Goal: Transaction & Acquisition: Purchase product/service

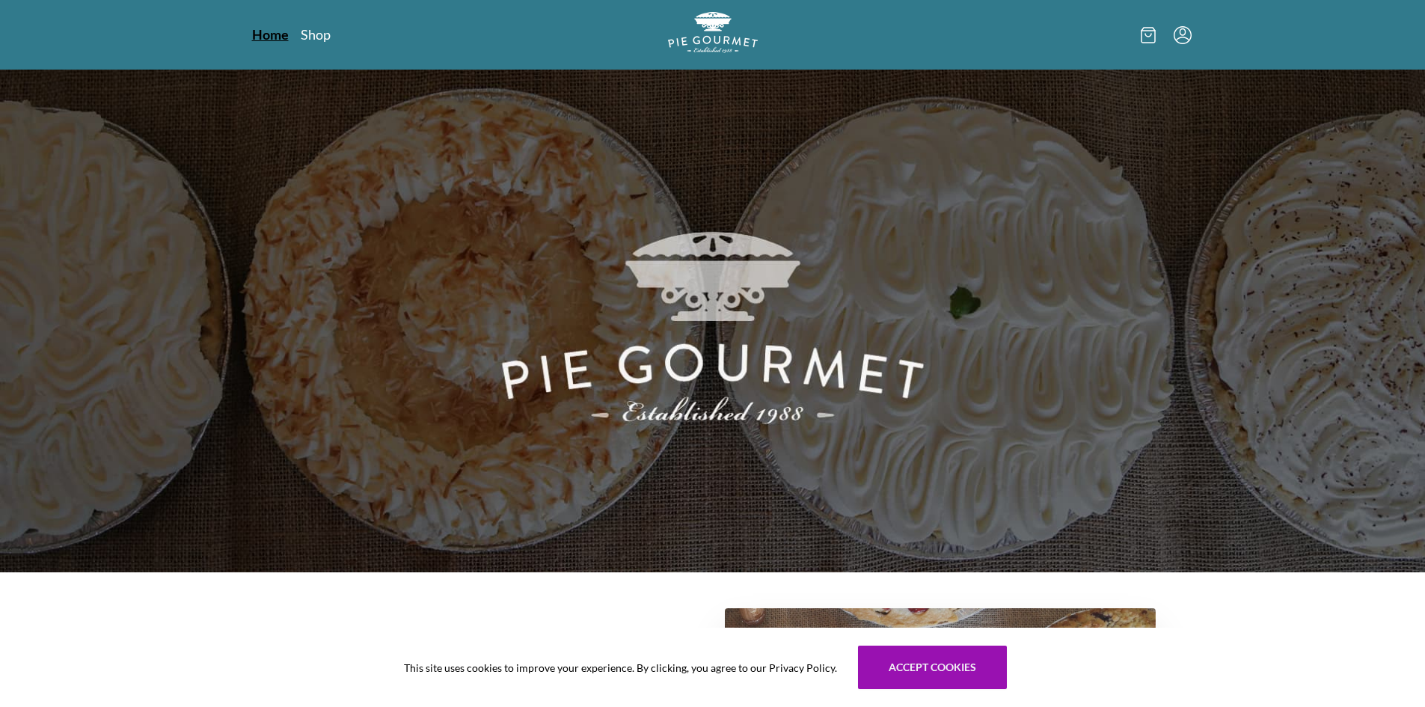
click at [269, 36] on link "Home" at bounding box center [270, 34] width 37 height 18
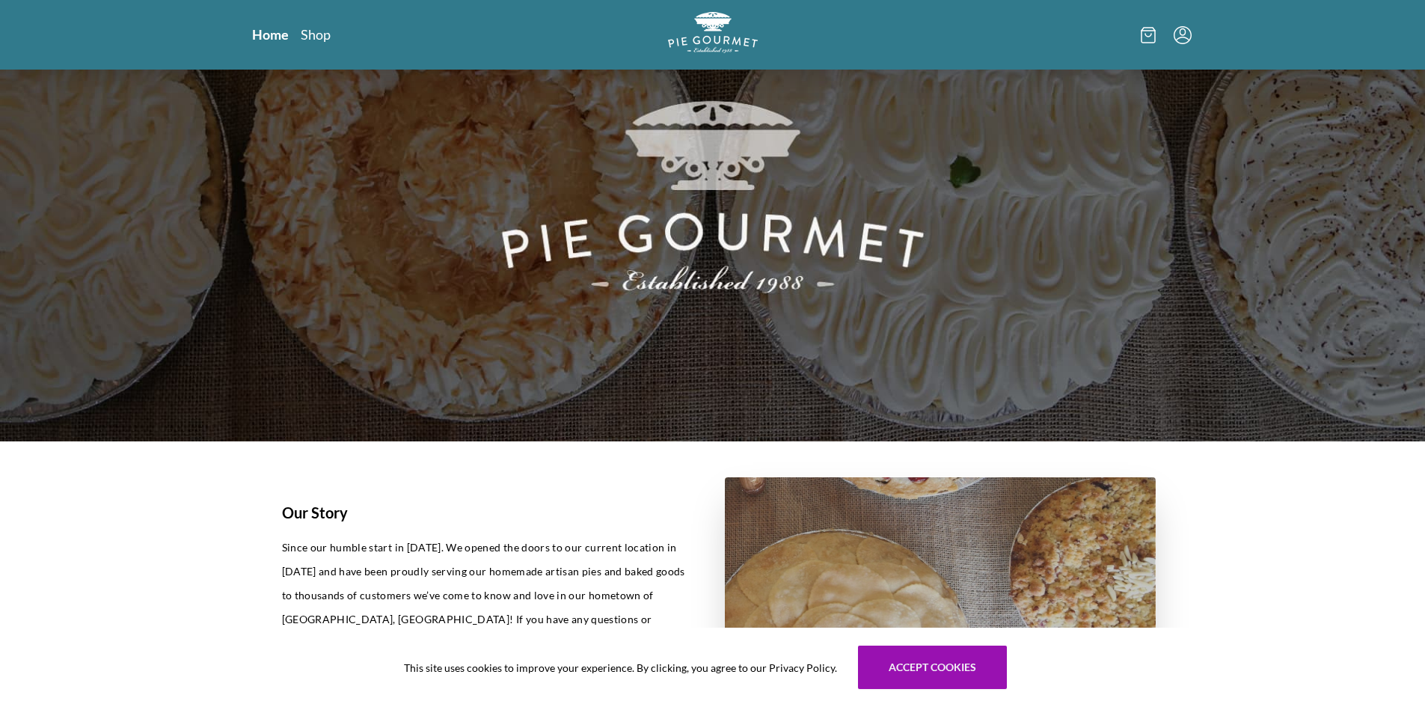
scroll to position [150, 0]
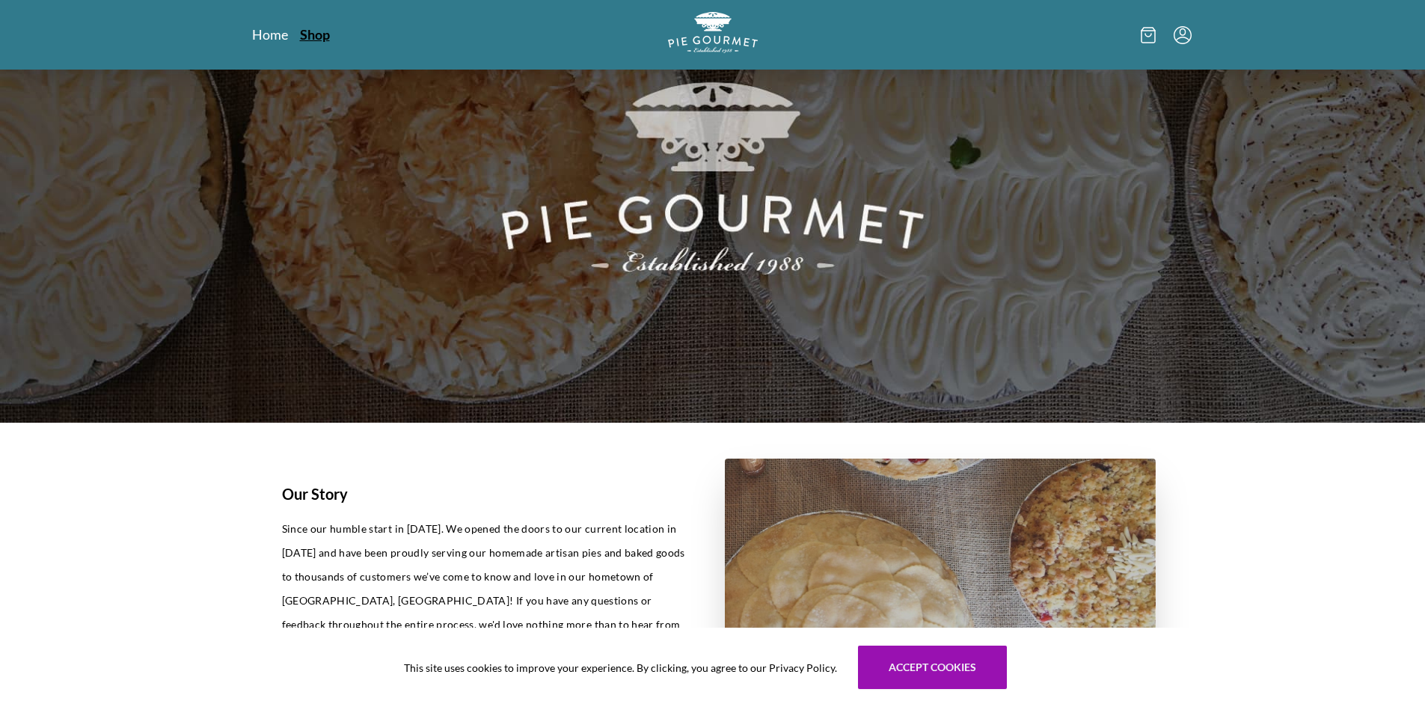
click at [311, 36] on link "Shop" at bounding box center [315, 34] width 30 height 18
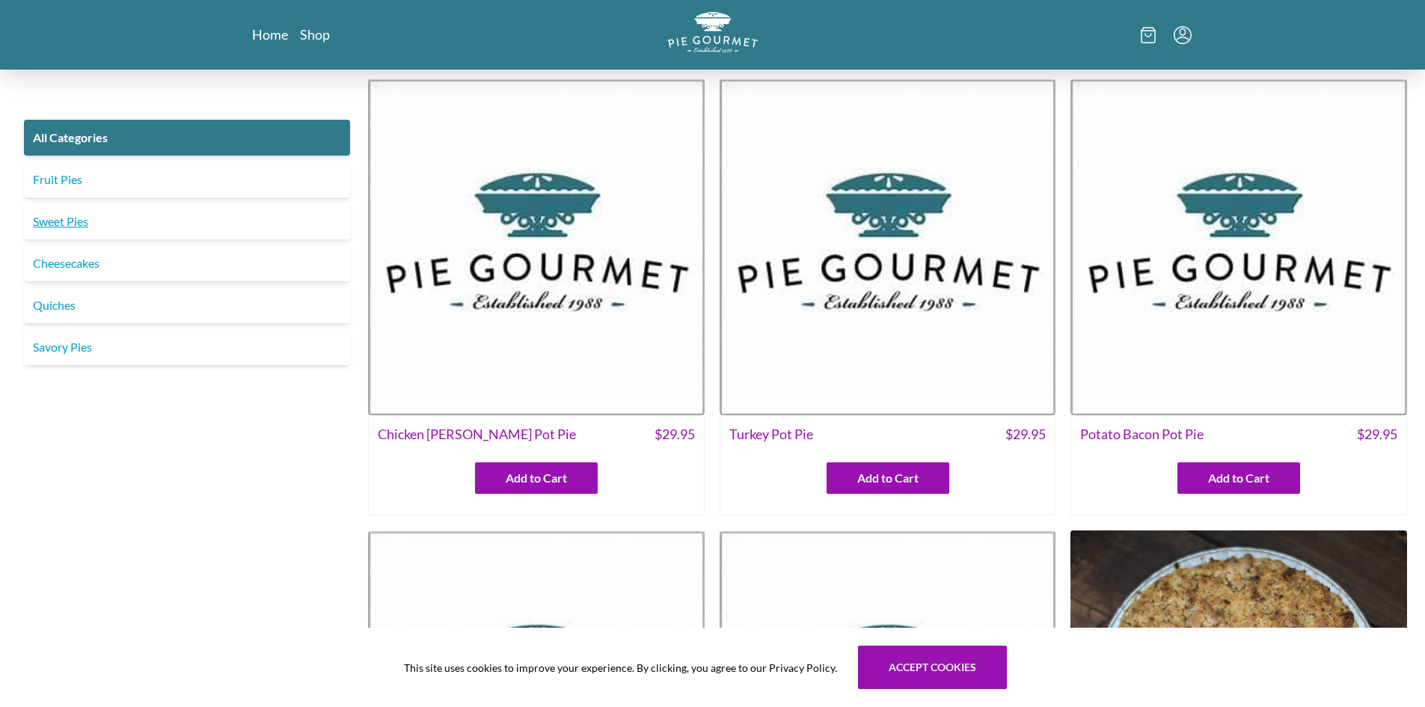
click at [105, 230] on link "Sweet Pies" at bounding box center [187, 221] width 326 height 36
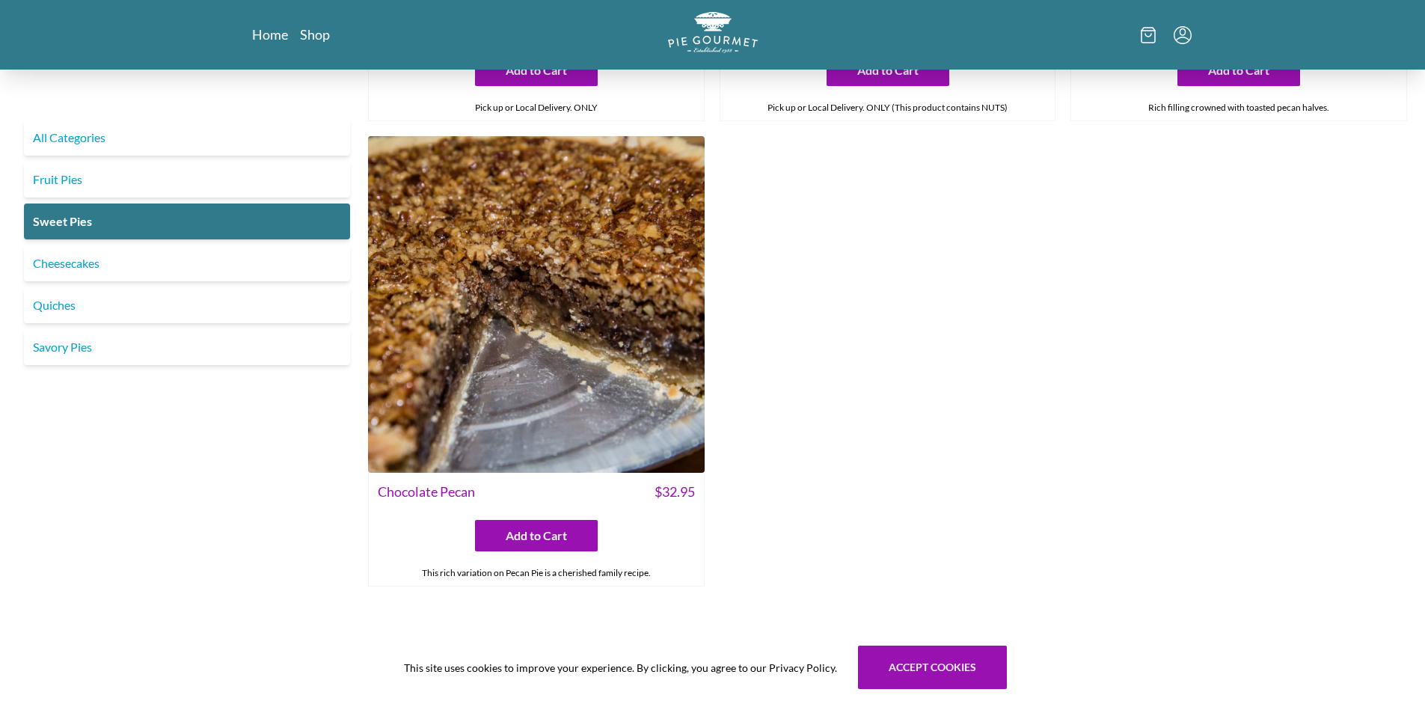
scroll to position [974, 0]
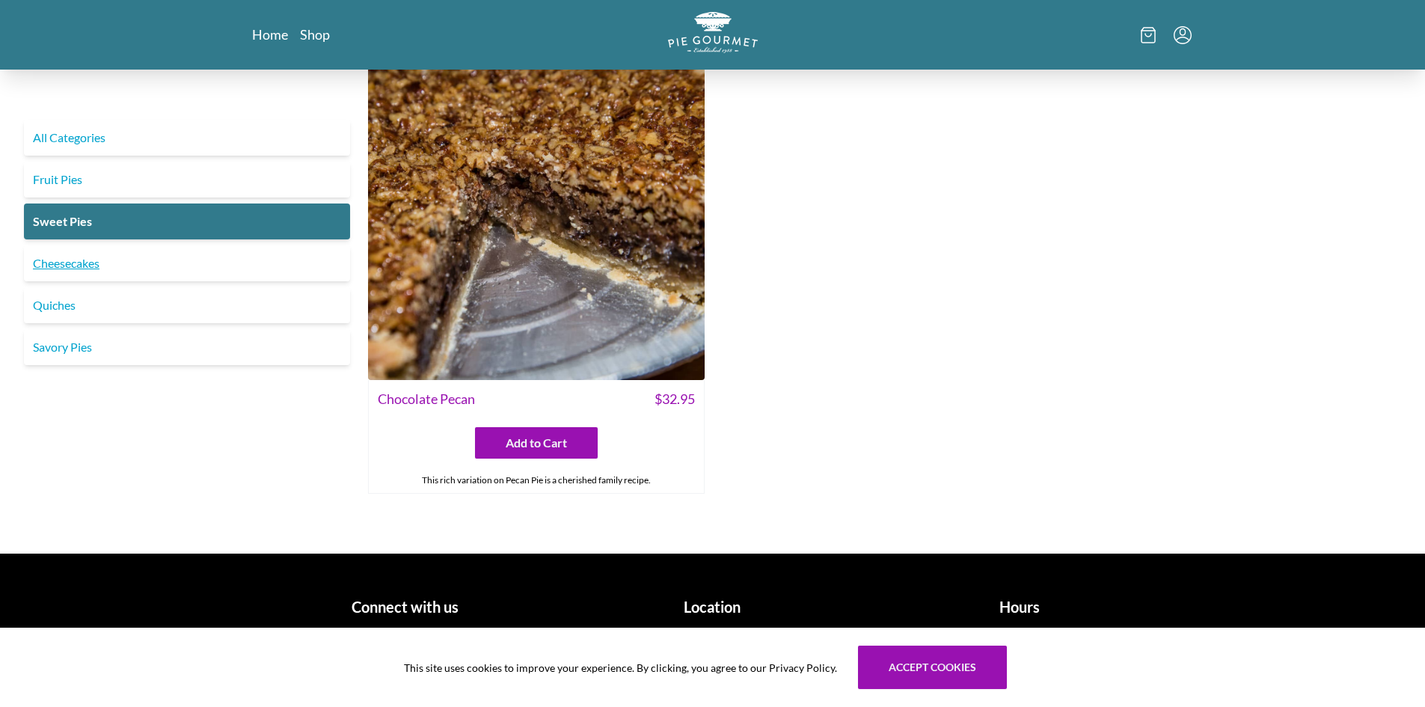
click at [93, 265] on link "Cheesecakes" at bounding box center [187, 263] width 326 height 36
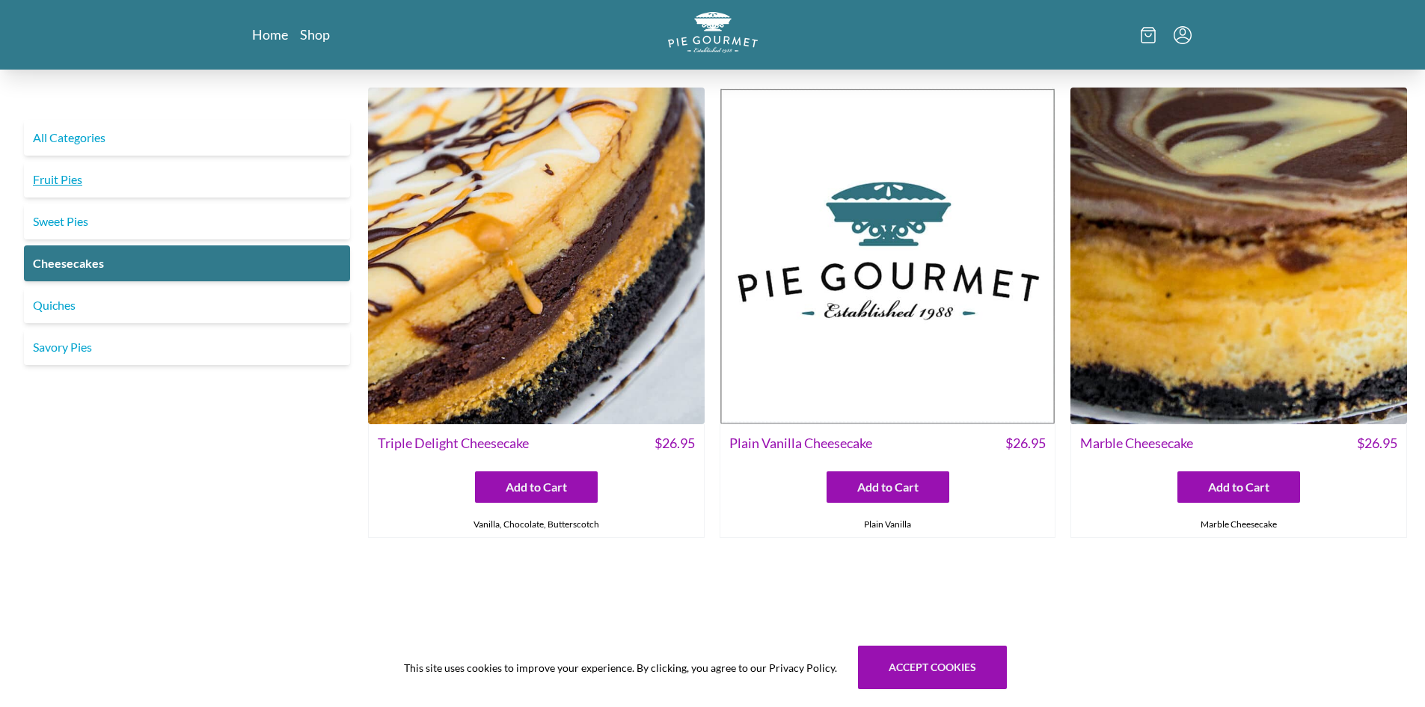
click at [52, 184] on link "Fruit Pies" at bounding box center [187, 180] width 326 height 36
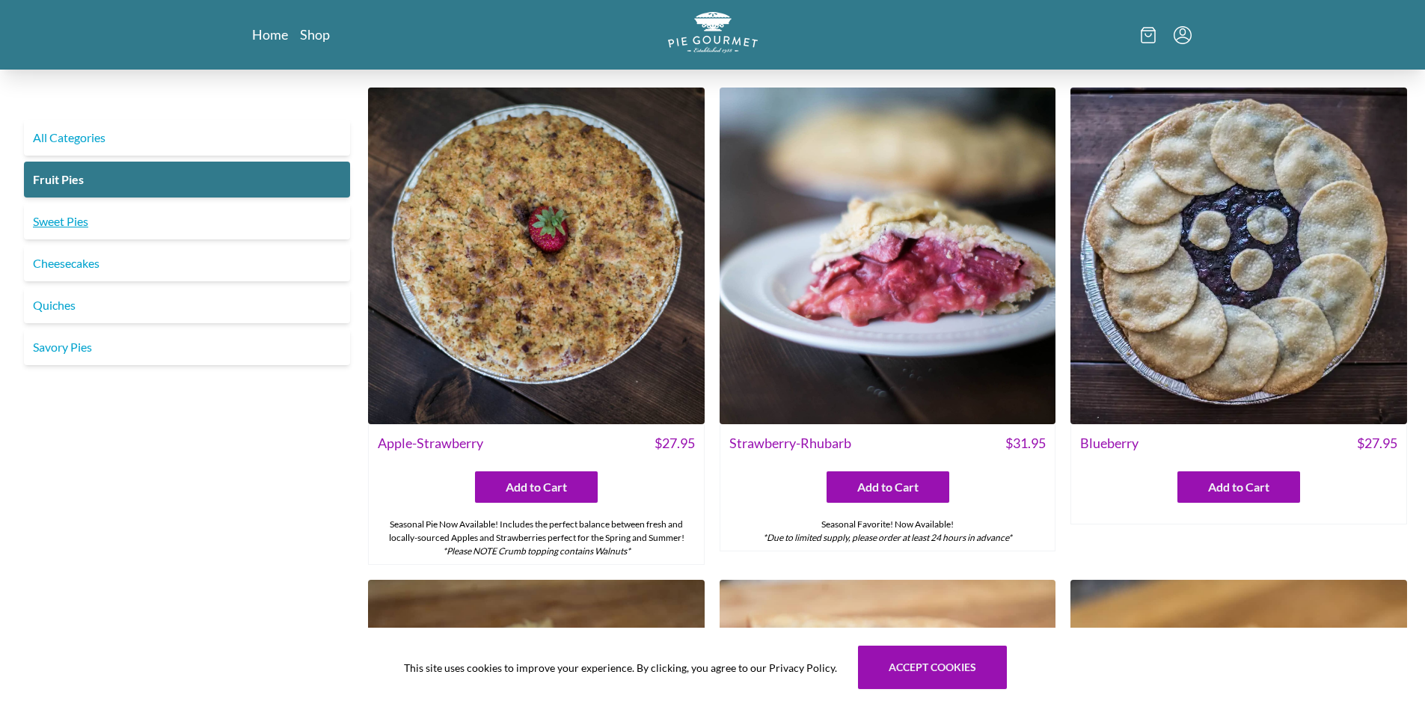
click at [76, 221] on link "Sweet Pies" at bounding box center [187, 221] width 326 height 36
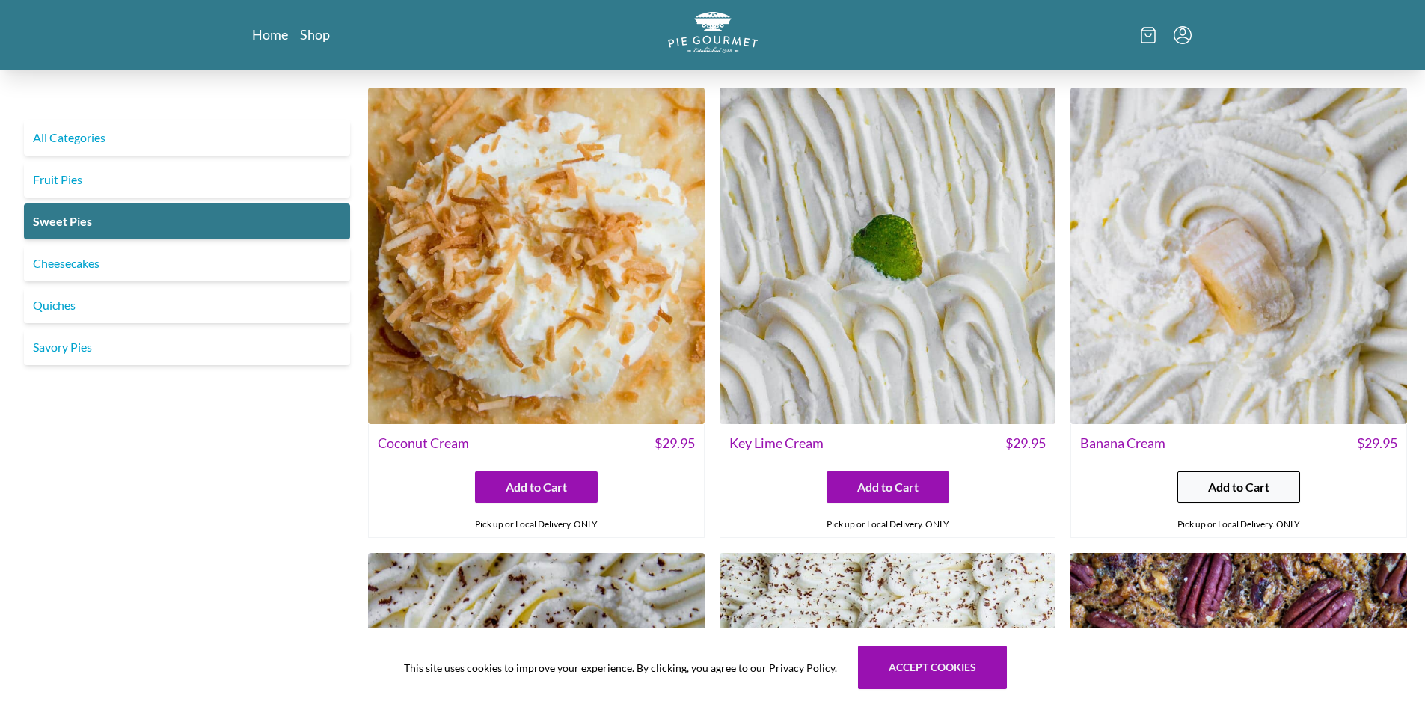
click at [1257, 479] on span "Add to Cart" at bounding box center [1238, 487] width 61 height 18
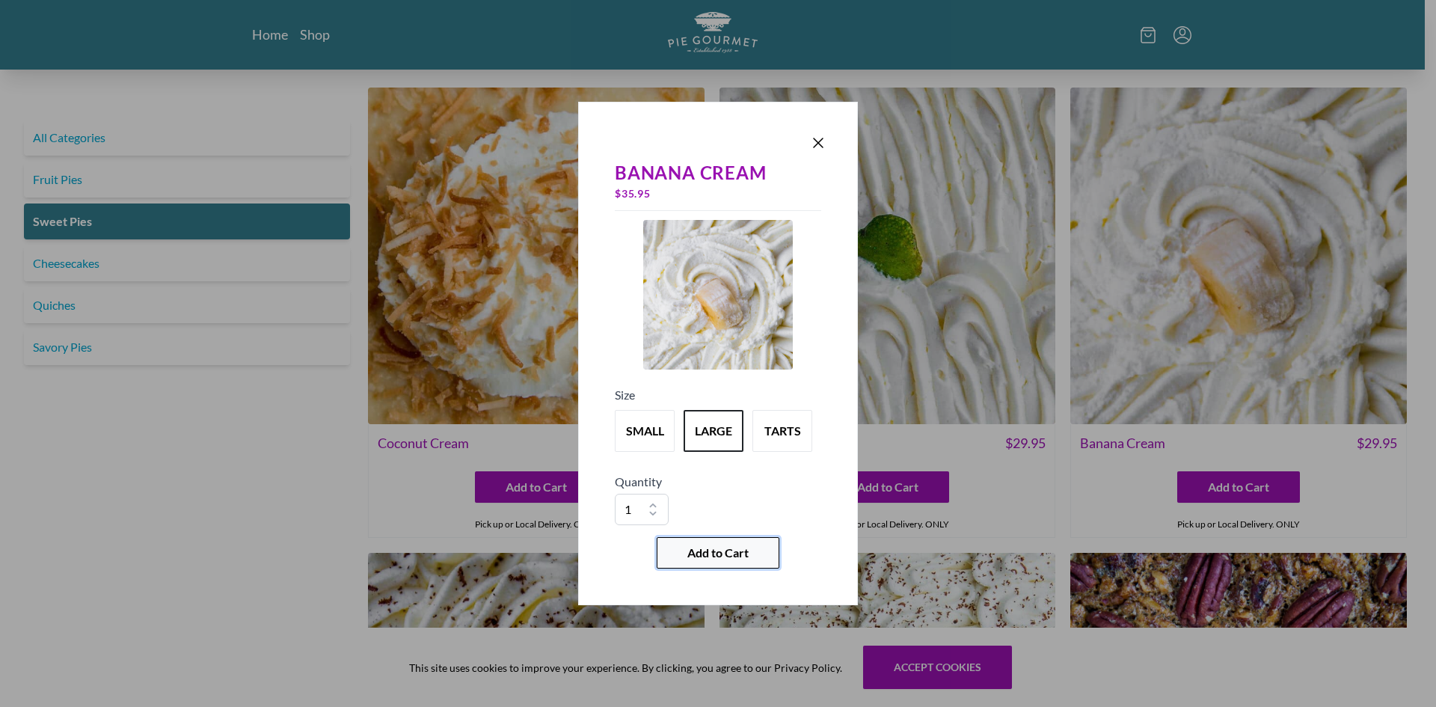
click at [714, 547] on span "Add to Cart" at bounding box center [717, 553] width 61 height 18
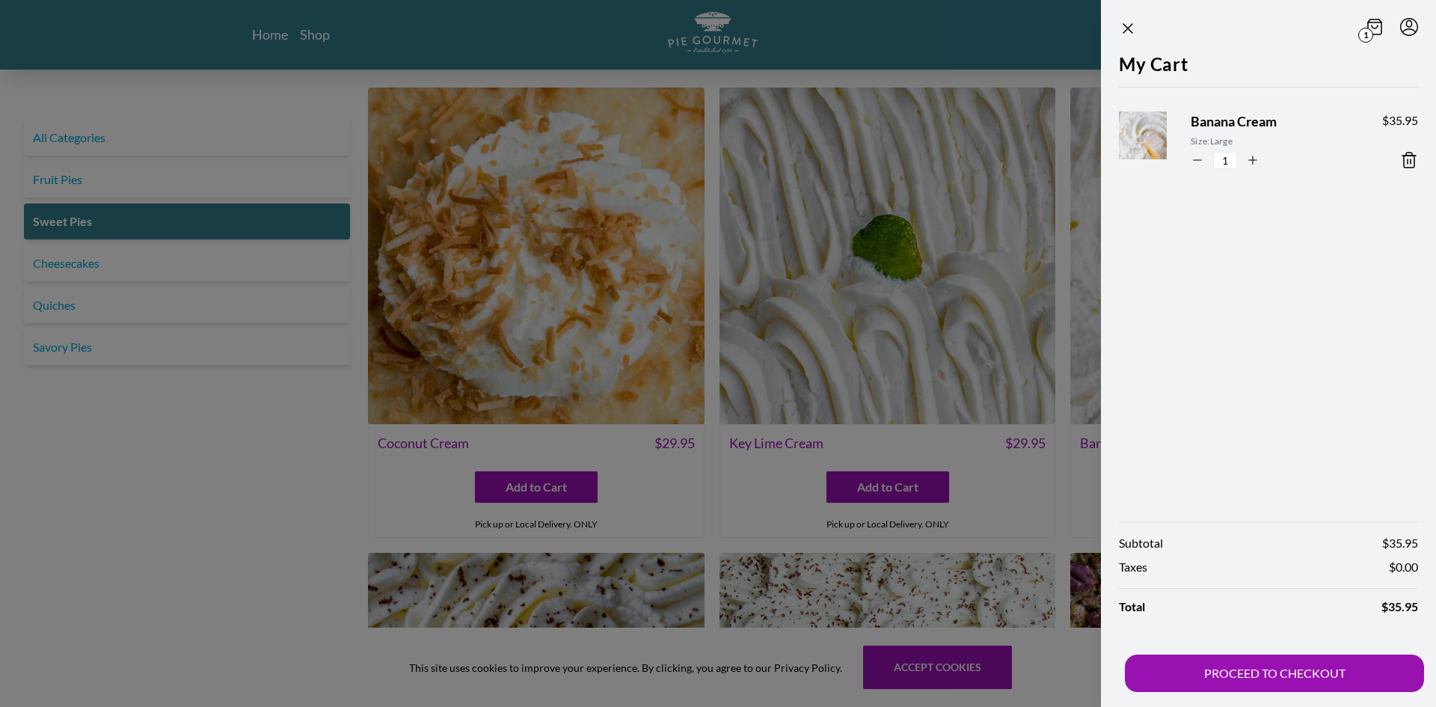
click at [518, 491] on div at bounding box center [718, 353] width 1436 height 707
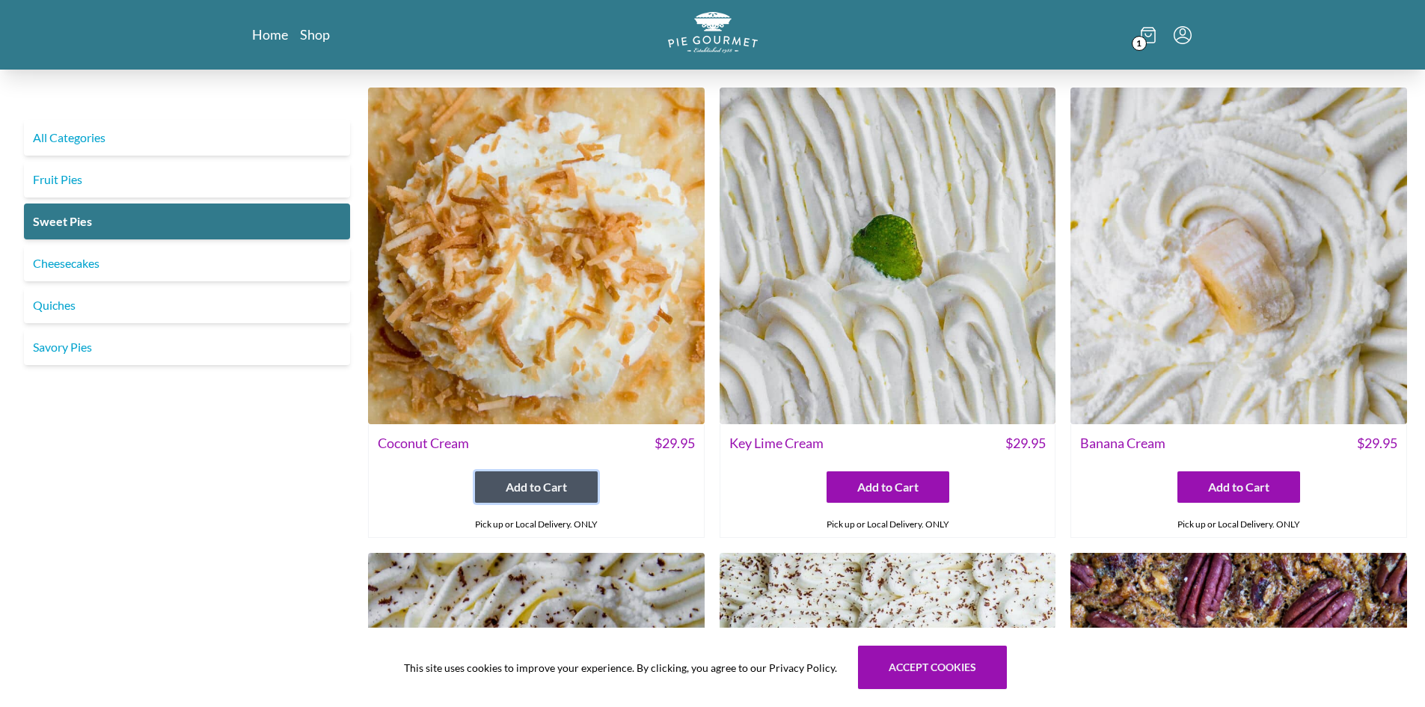
click at [518, 491] on span "Add to Cart" at bounding box center [536, 487] width 61 height 18
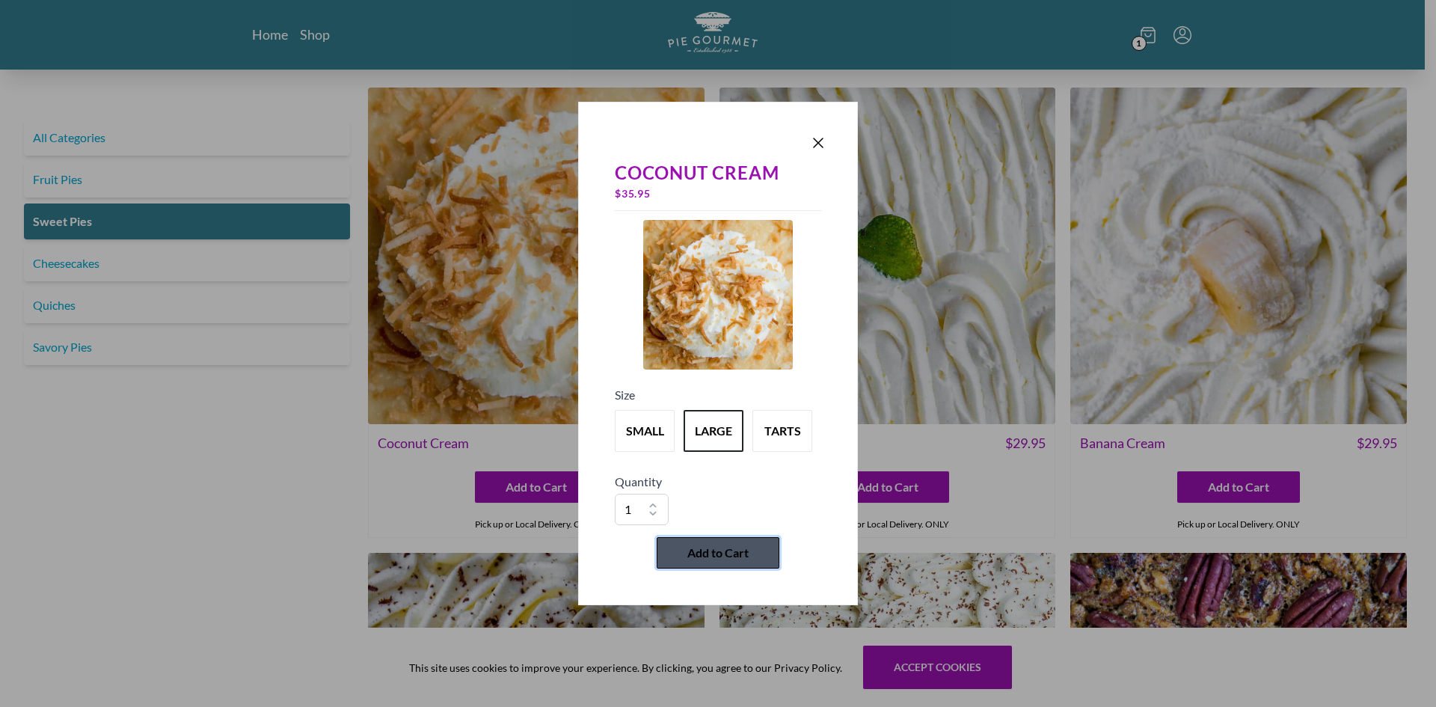
click at [711, 546] on span "Add to Cart" at bounding box center [717, 553] width 61 height 18
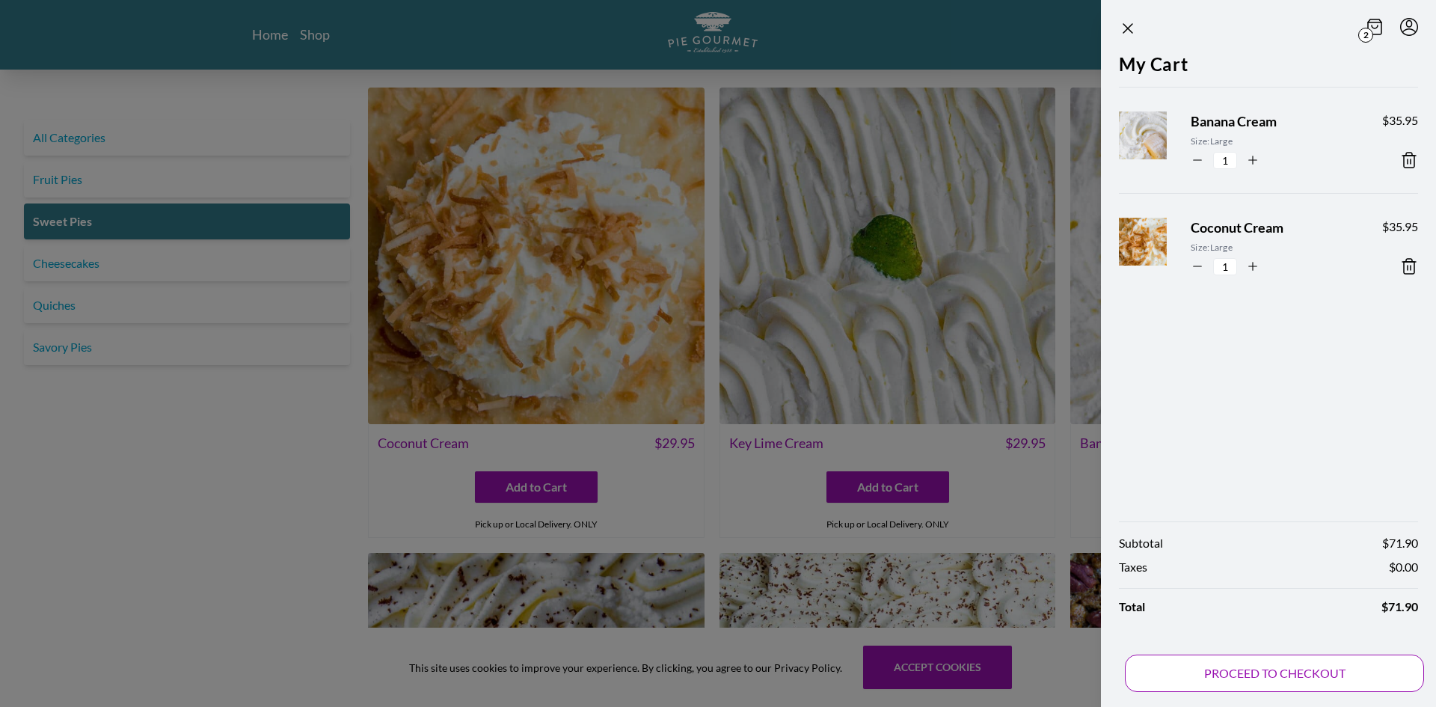
click at [1264, 671] on button "PROCEED TO CHECKOUT" at bounding box center [1274, 672] width 299 height 37
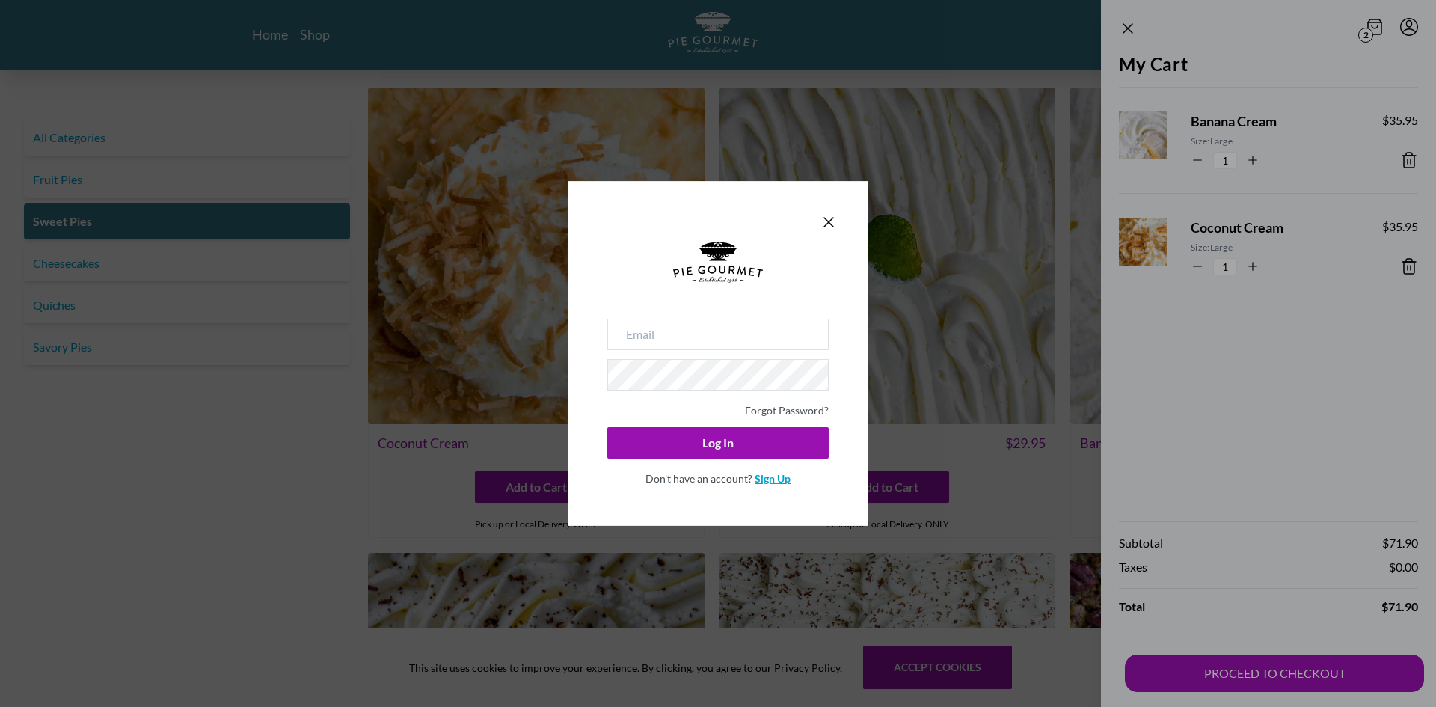
click at [780, 478] on link "Sign Up" at bounding box center [773, 478] width 36 height 13
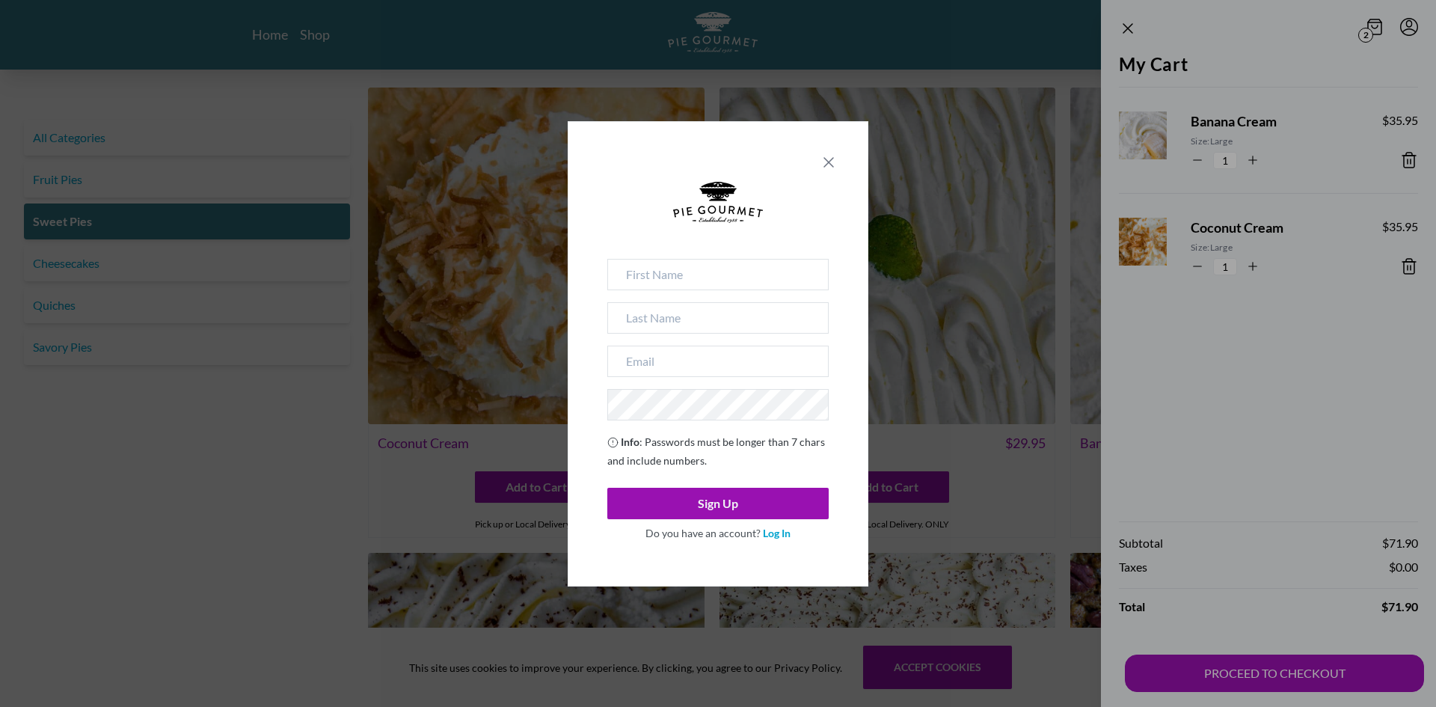
click at [831, 162] on icon "Close panel" at bounding box center [829, 162] width 18 height 18
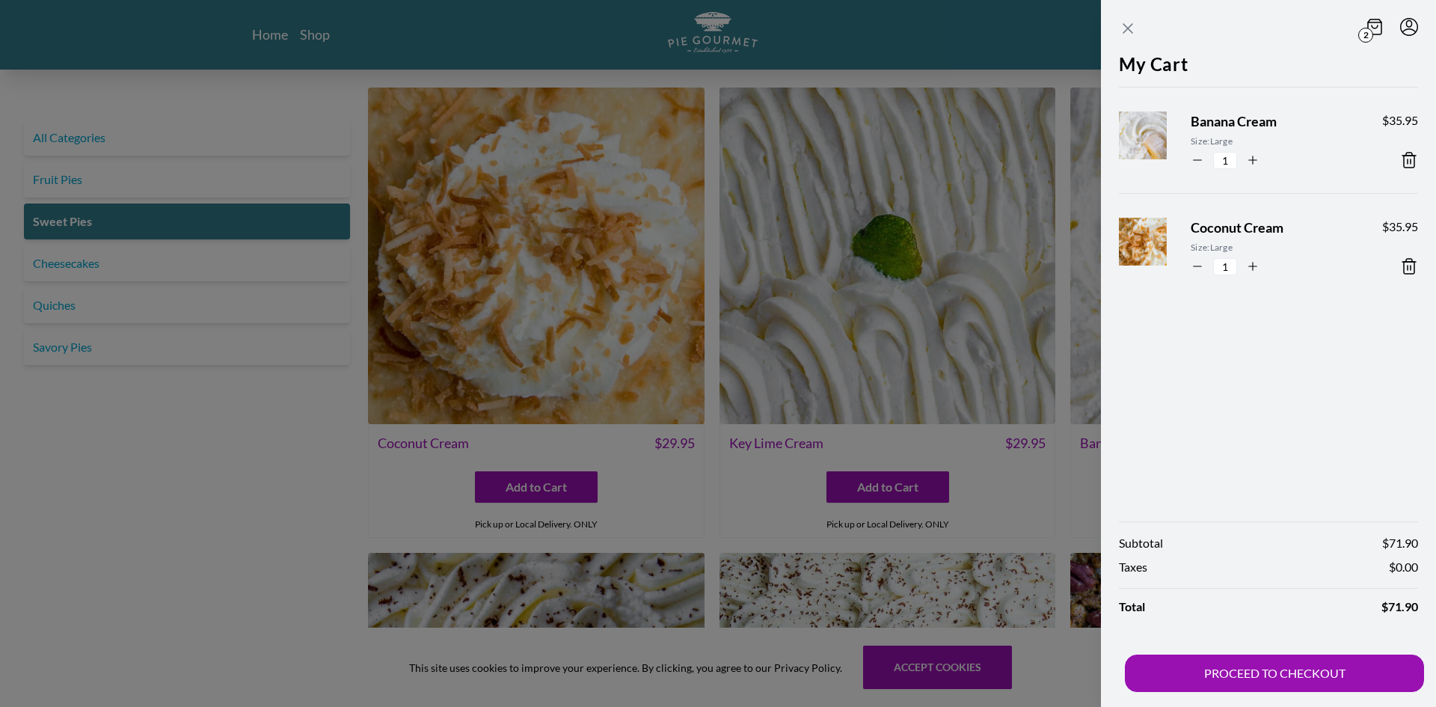
click at [1134, 27] on icon "Close panel" at bounding box center [1128, 28] width 18 height 18
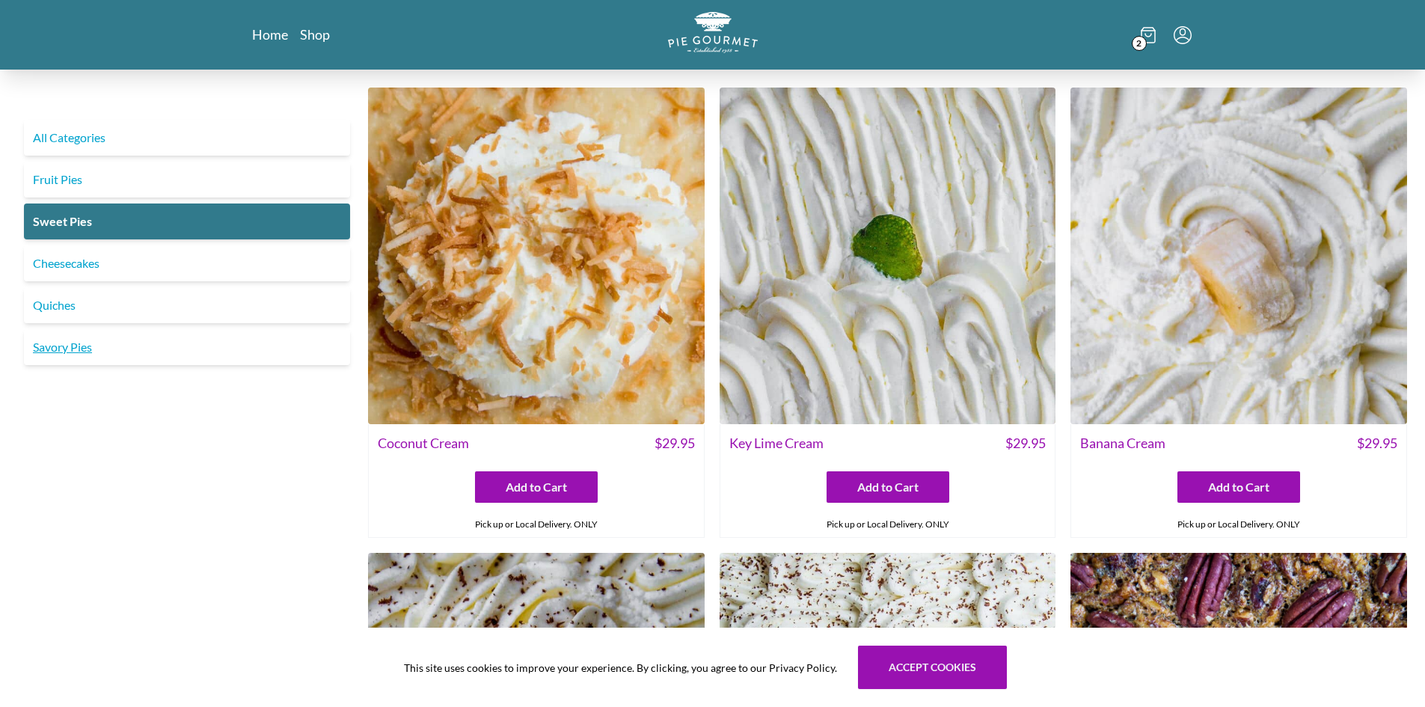
click at [76, 346] on link "Savory Pies" at bounding box center [187, 347] width 326 height 36
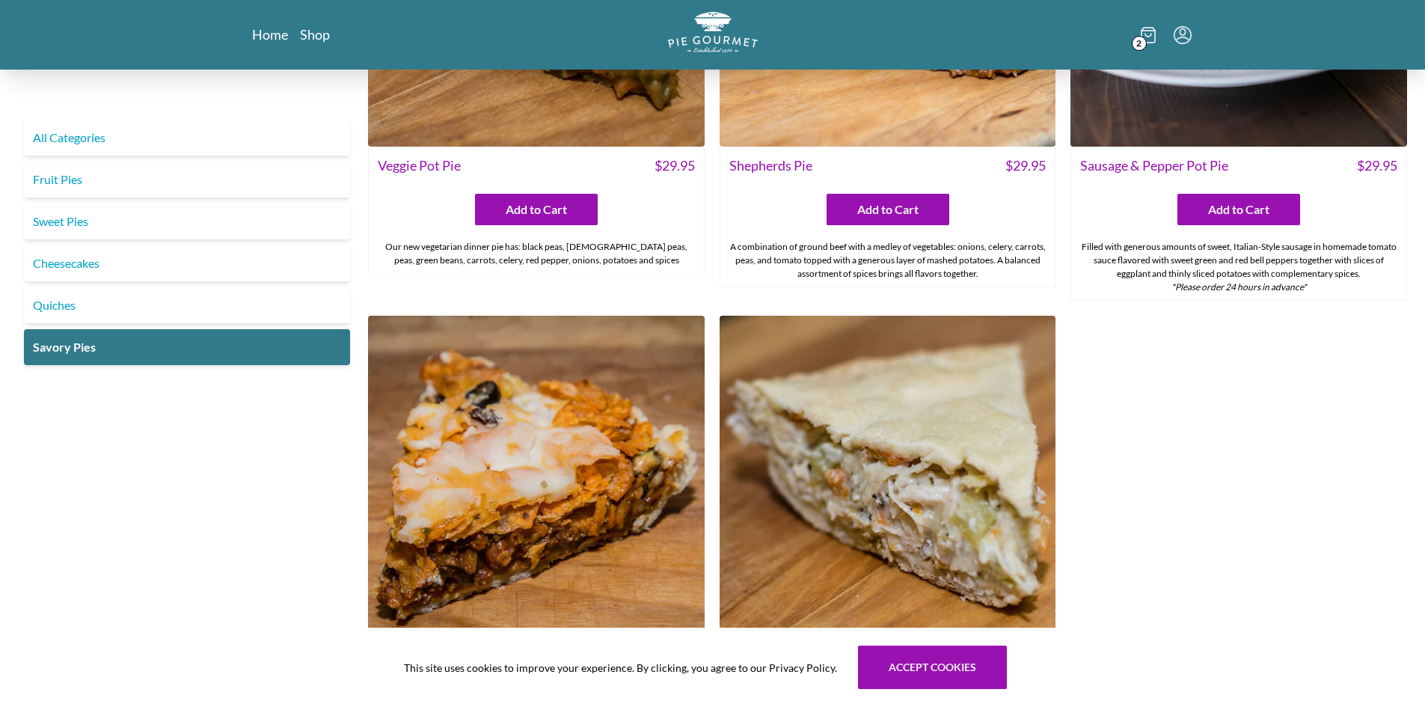
scroll to position [504, 0]
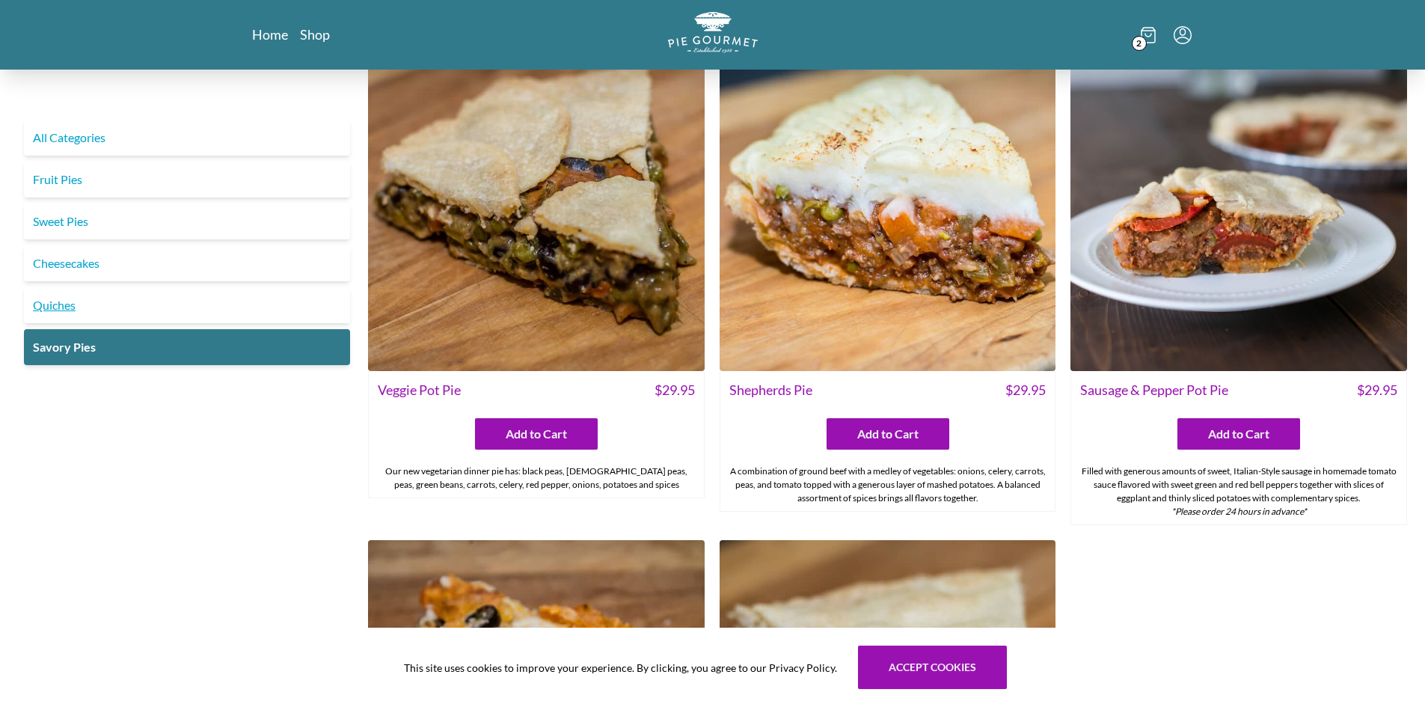
click at [49, 301] on link "Quiches" at bounding box center [187, 305] width 326 height 36
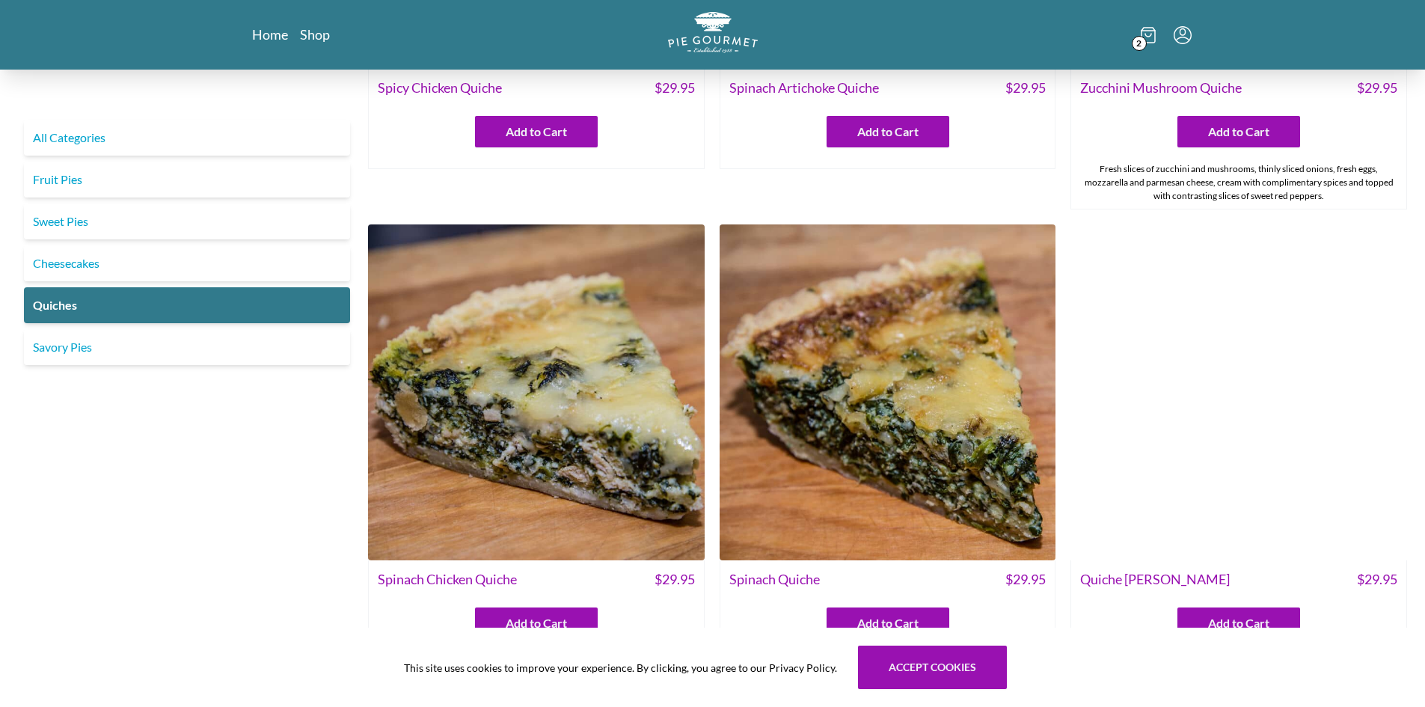
scroll to position [374, 0]
